Goal: Task Accomplishment & Management: Use online tool/utility

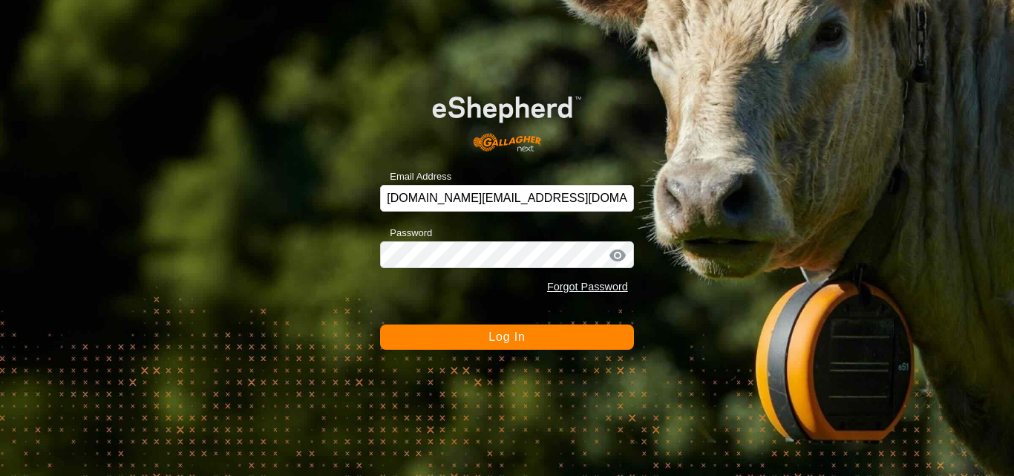
click at [485, 342] on button "Log In" at bounding box center [507, 337] width 254 height 25
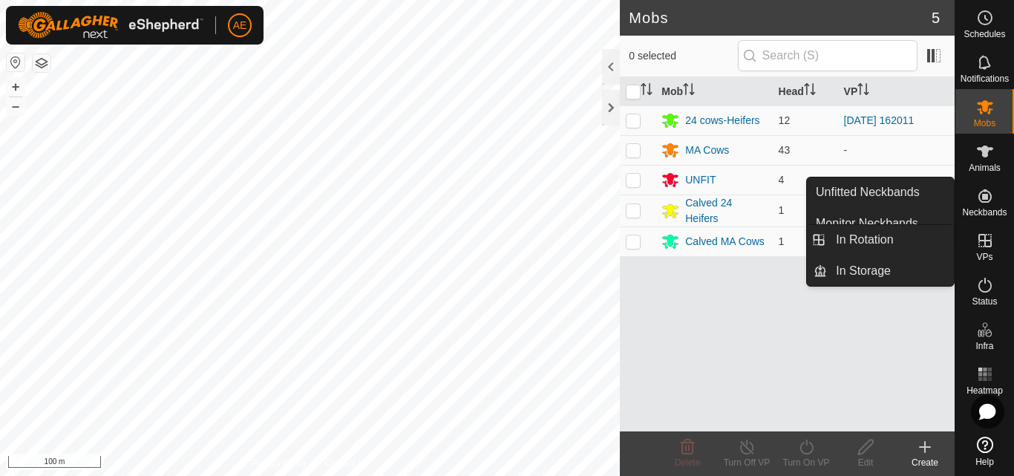
click at [990, 244] on icon at bounding box center [986, 241] width 18 height 18
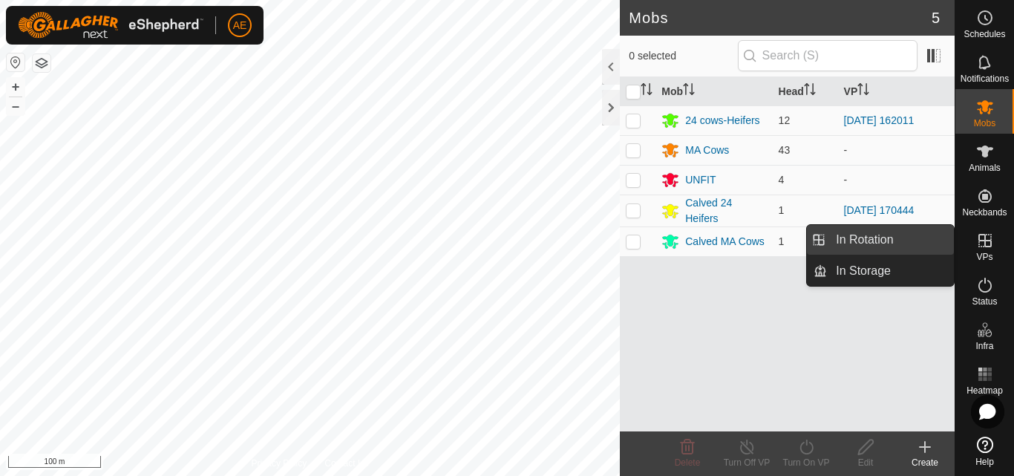
click at [938, 242] on link "In Rotation" at bounding box center [890, 240] width 127 height 30
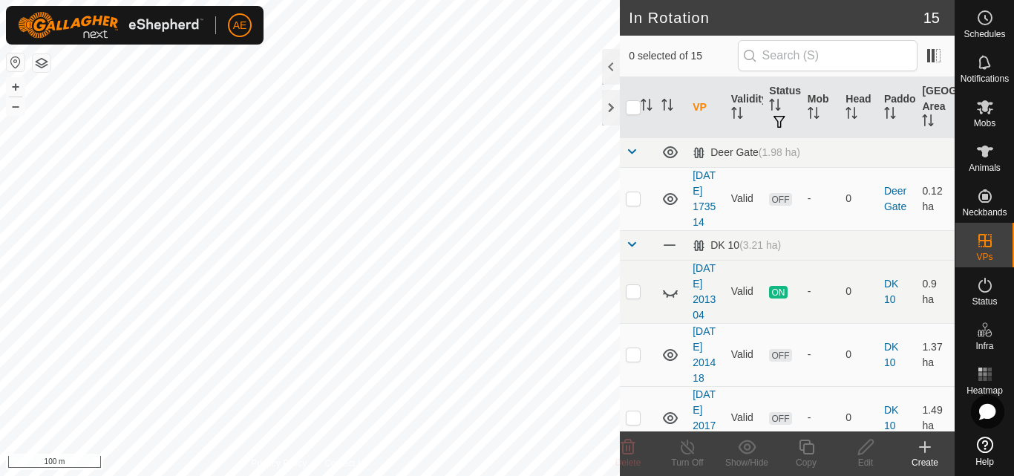
click at [923, 452] on icon at bounding box center [925, 447] width 18 height 18
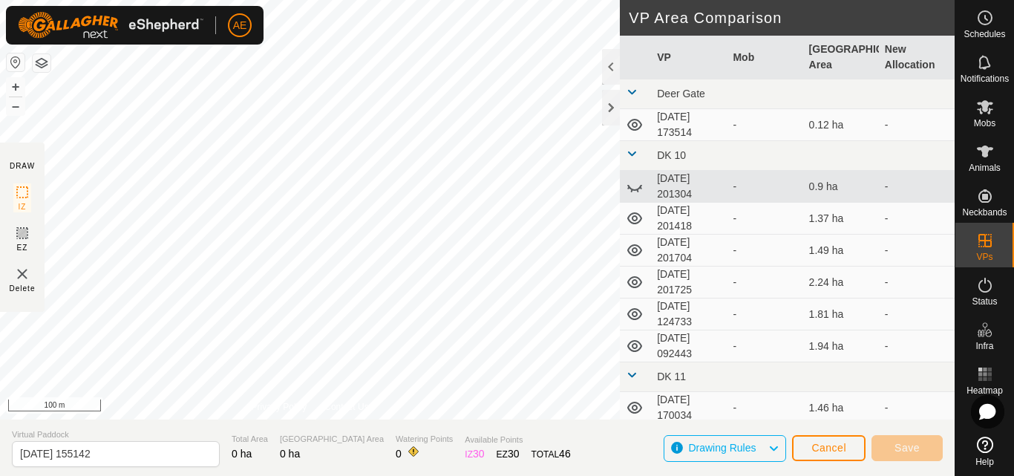
click at [439, 432] on div "DRAW IZ EZ Delete Privacy Policy Contact Us + – ⇧ i 100 m VP Area Comparison VP…" at bounding box center [477, 238] width 955 height 476
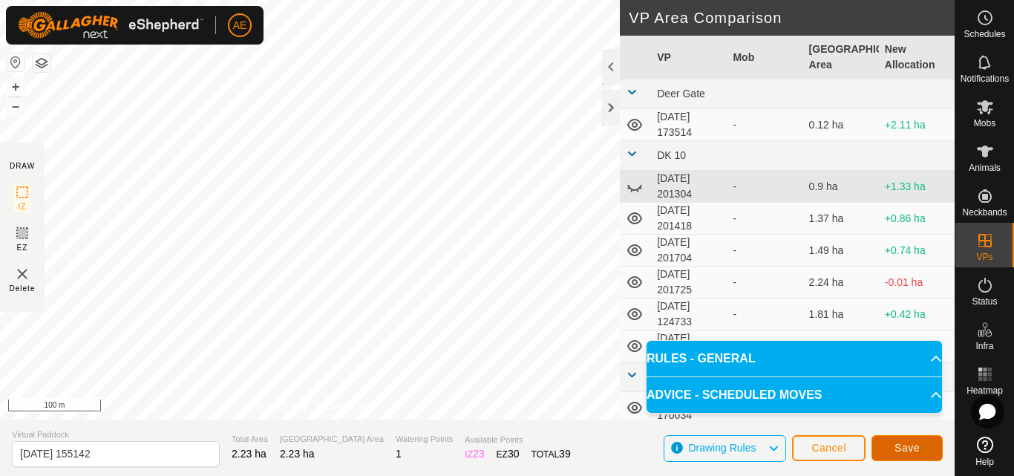
click at [900, 455] on button "Save" at bounding box center [907, 448] width 71 height 26
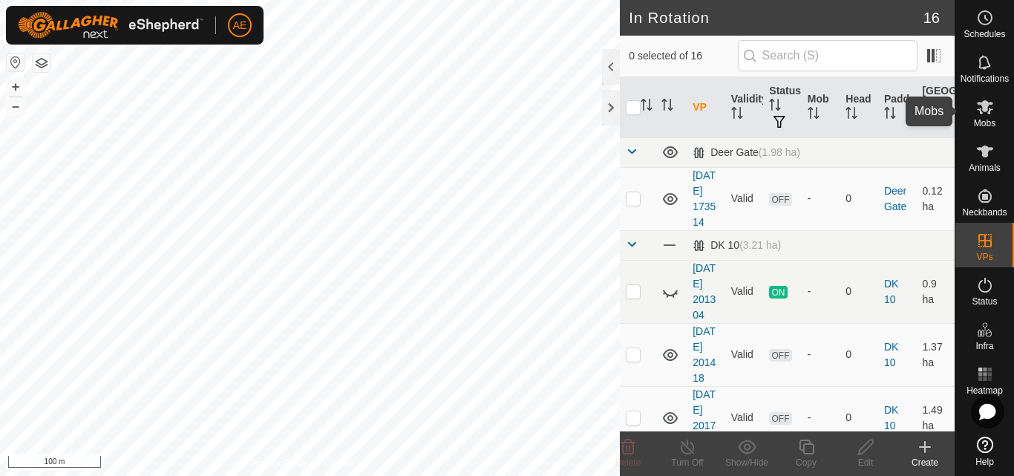
click at [991, 112] on icon at bounding box center [986, 107] width 18 height 18
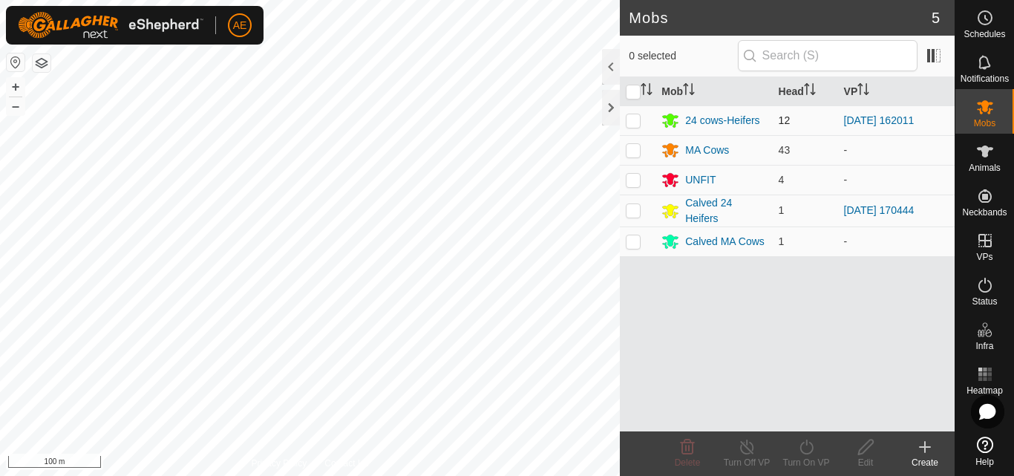
click at [635, 123] on p-checkbox at bounding box center [633, 120] width 15 height 12
checkbox input "true"
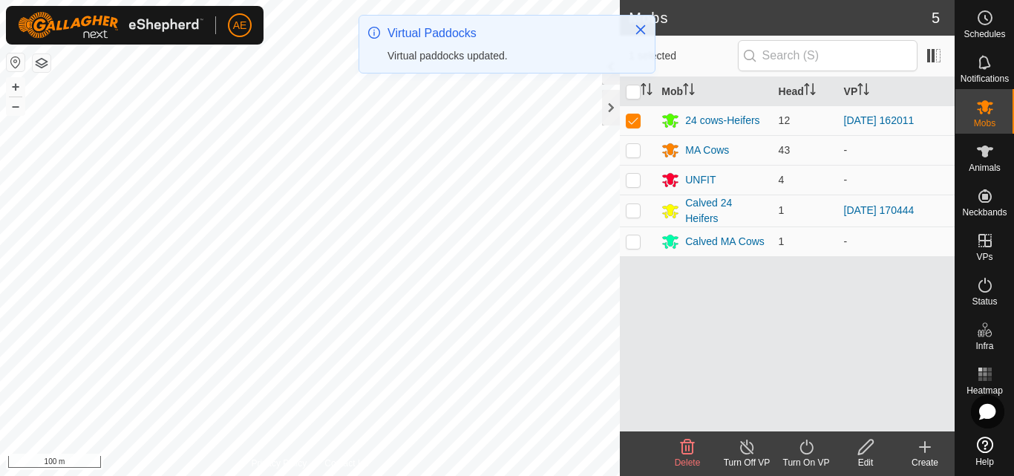
click at [807, 453] on icon at bounding box center [807, 447] width 19 height 18
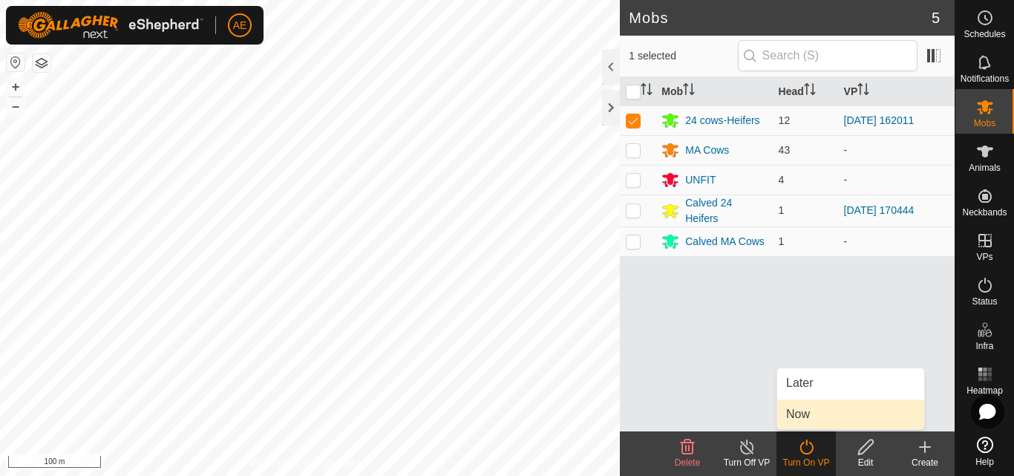
click at [806, 408] on link "Now" at bounding box center [850, 415] width 147 height 30
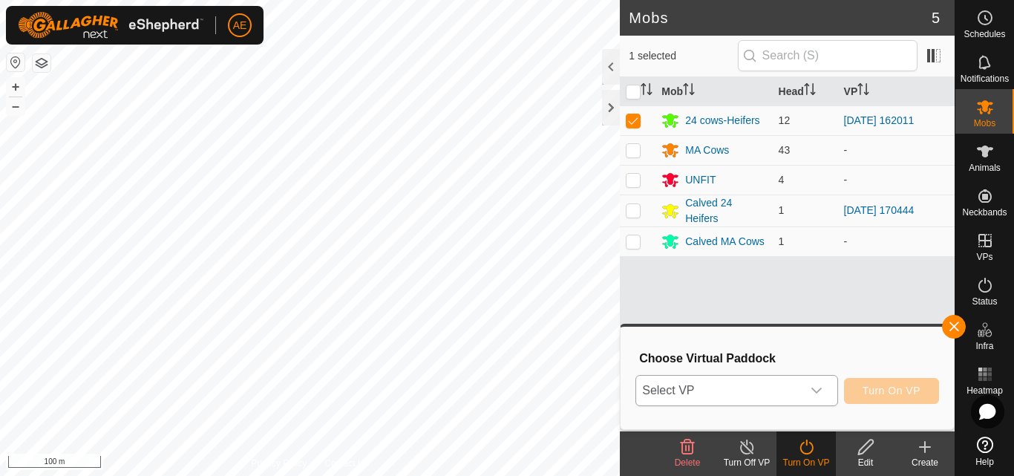
click at [816, 388] on icon "dropdown trigger" at bounding box center [817, 391] width 12 height 12
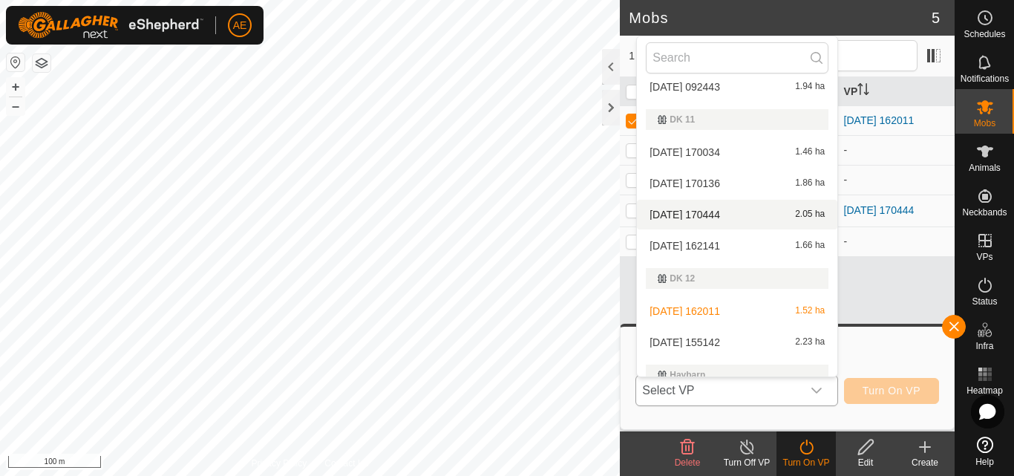
scroll to position [271, 0]
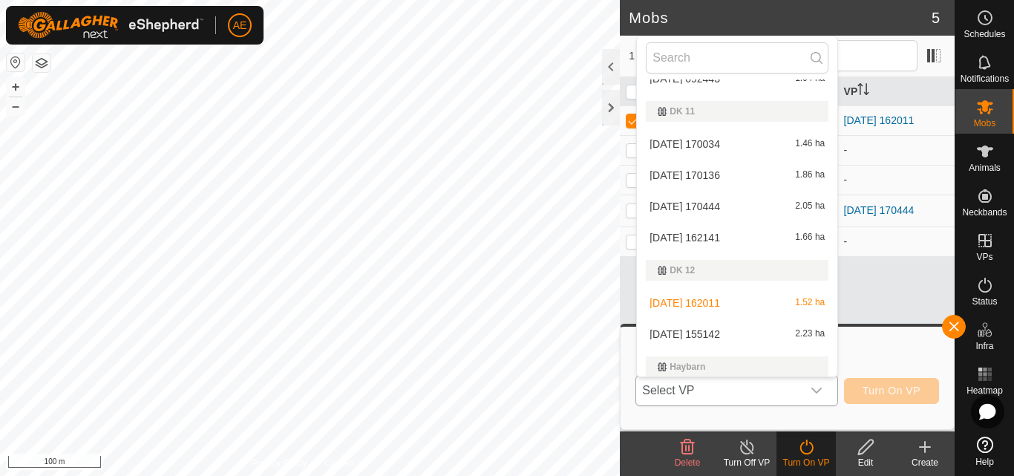
click at [717, 329] on li "2025-08-26 155142 2.23 ha" at bounding box center [737, 334] width 200 height 30
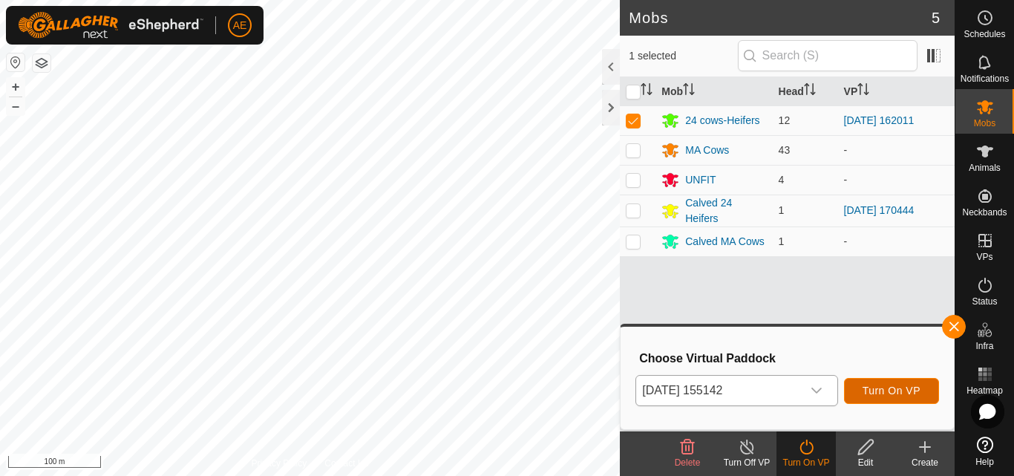
click at [884, 396] on span "Turn On VP" at bounding box center [892, 391] width 58 height 12
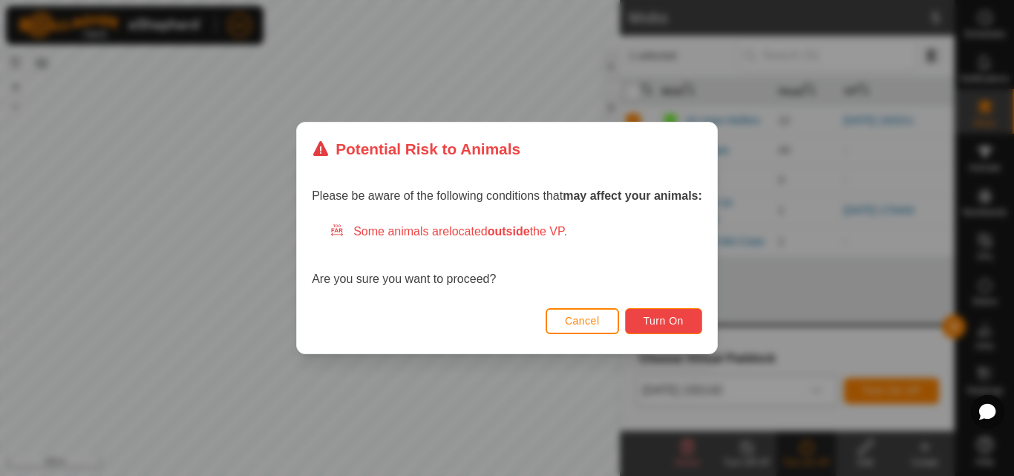
click at [684, 324] on span "Turn On" at bounding box center [664, 321] width 40 height 12
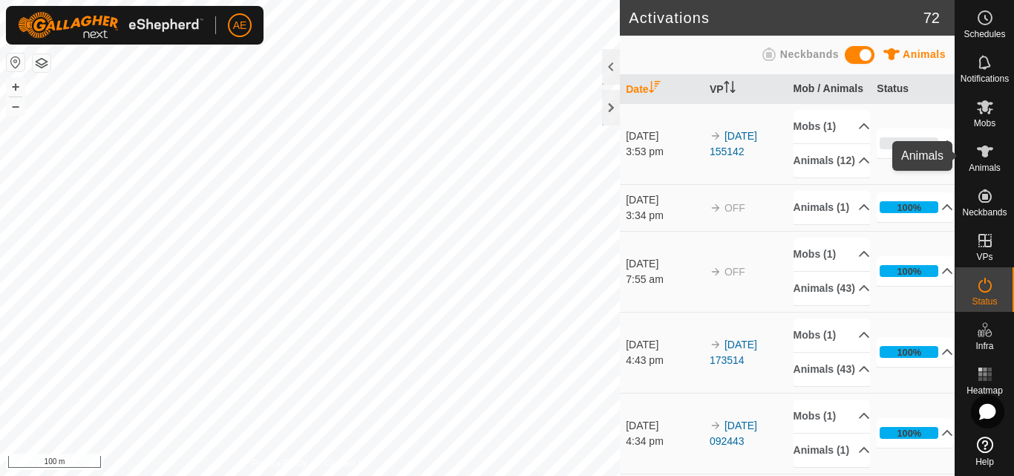
click at [983, 162] on es-animals-svg-icon at bounding box center [985, 152] width 27 height 24
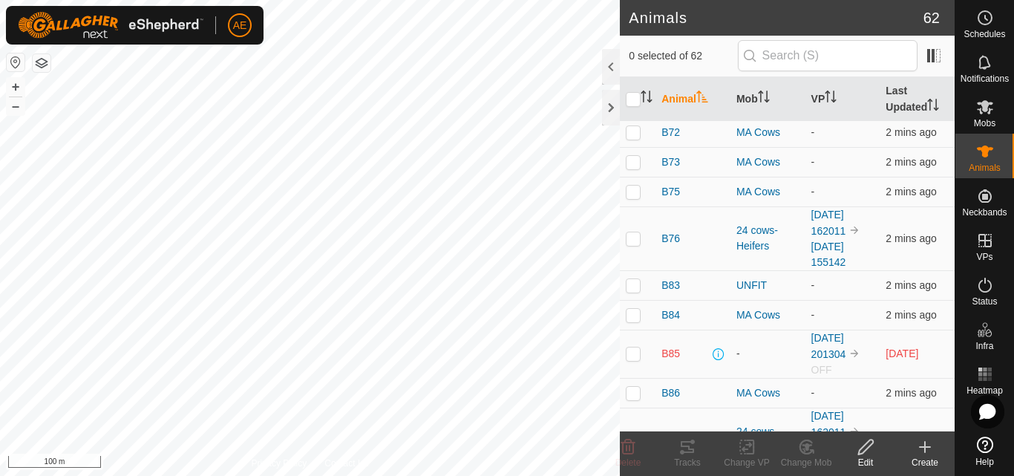
scroll to position [242, 0]
